Goal: Task Accomplishment & Management: Manage account settings

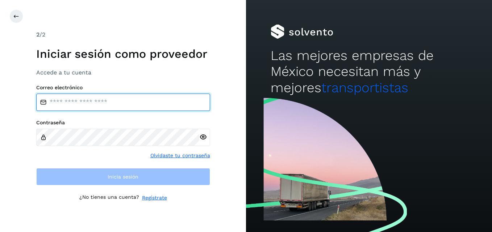
drag, startPoint x: 0, startPoint y: 0, endPoint x: 93, endPoint y: 105, distance: 140.1
click at [93, 105] on input "email" at bounding box center [123, 102] width 174 height 17
type input "**********"
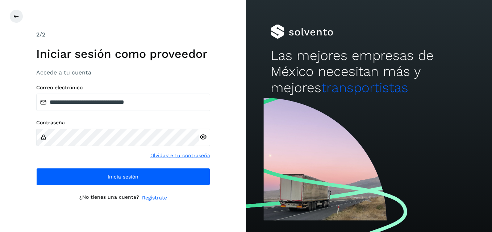
click at [204, 137] on icon at bounding box center [203, 138] width 8 height 8
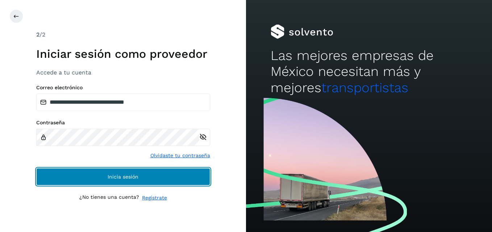
click at [181, 174] on button "Inicia sesión" at bounding box center [123, 176] width 174 height 17
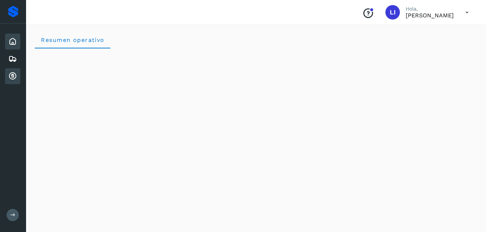
click at [13, 75] on icon at bounding box center [12, 76] width 9 height 9
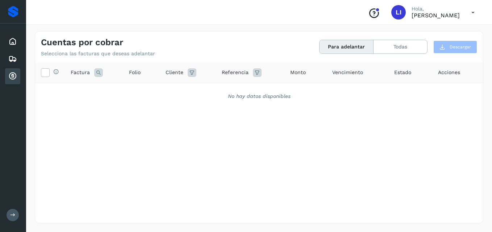
click at [222, 150] on div "Selecciona todas las facturas disponibles para adelanto Factura Folio Cliente R…" at bounding box center [259, 128] width 448 height 131
click at [475, 12] on icon at bounding box center [472, 12] width 15 height 15
click at [428, 33] on div "Cerrar sesión" at bounding box center [437, 33] width 86 height 14
